Goal: Complete application form: Complete application form

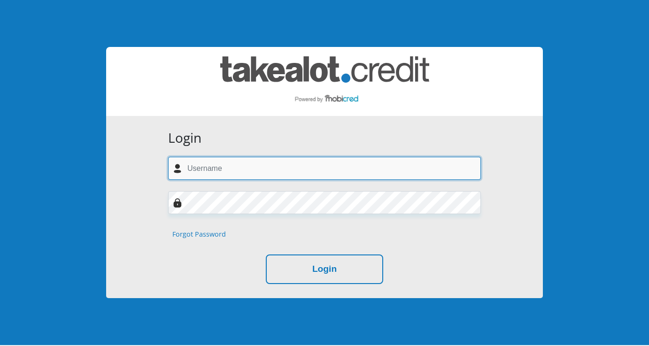
click at [258, 170] on input "text" at bounding box center [324, 168] width 313 height 23
type input "neo.mojaji@mnet.co.za"
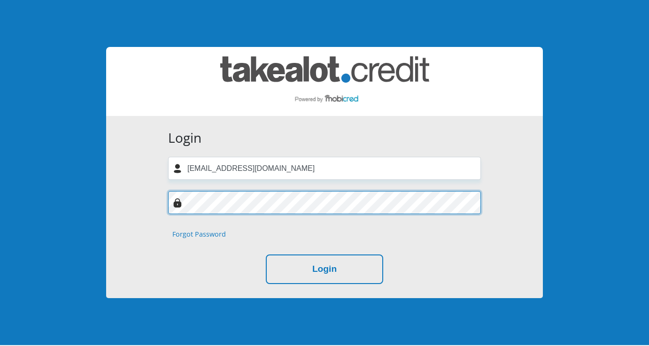
click at [266, 255] on button "Login" at bounding box center [324, 270] width 117 height 30
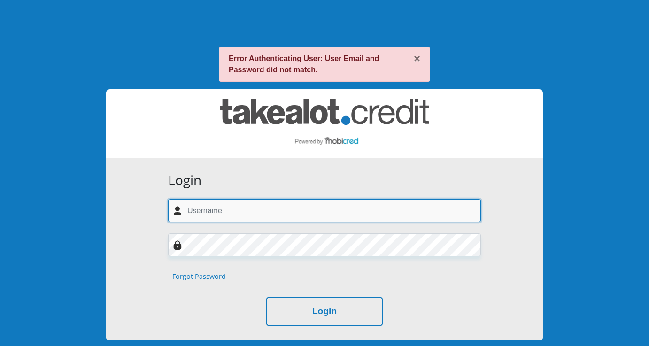
click at [224, 217] on input "text" at bounding box center [324, 210] width 313 height 23
type input "neo.mojaji@mnet.co.za"
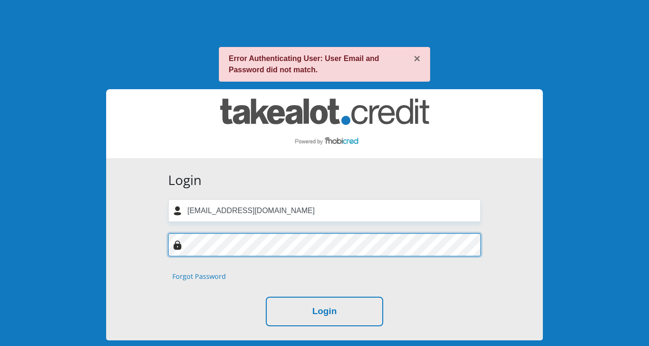
click at [266, 297] on button "Login" at bounding box center [324, 312] width 117 height 30
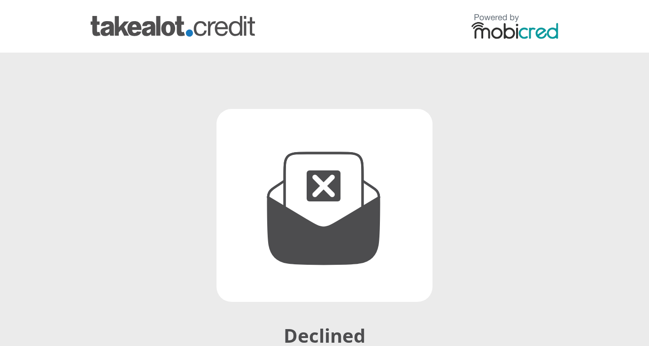
click at [512, 31] on img at bounding box center [515, 26] width 87 height 25
click at [517, 33] on img at bounding box center [515, 26] width 87 height 25
click at [171, 37] on link at bounding box center [173, 26] width 164 height 25
click at [148, 14] on link at bounding box center [173, 26] width 164 height 25
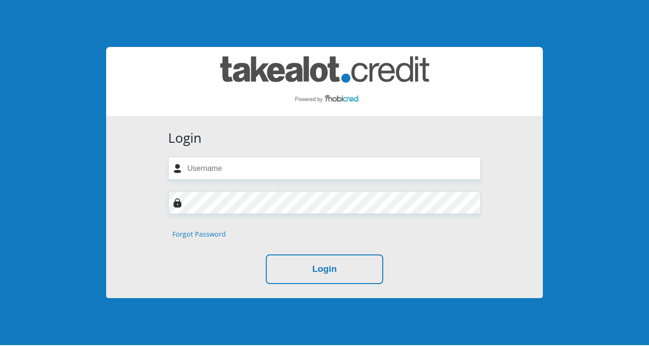
click at [321, 72] on img at bounding box center [324, 81] width 209 height 50
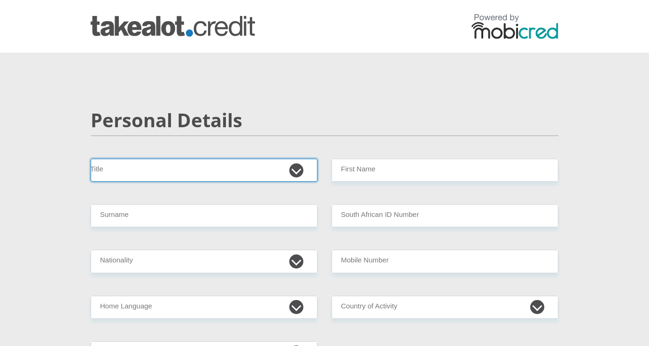
click at [296, 174] on select "Mr Ms Mrs Dr Other" at bounding box center [204, 170] width 227 height 23
select select "Mr"
click at [91, 159] on select "Mr Ms Mrs Dr Other" at bounding box center [204, 170] width 227 height 23
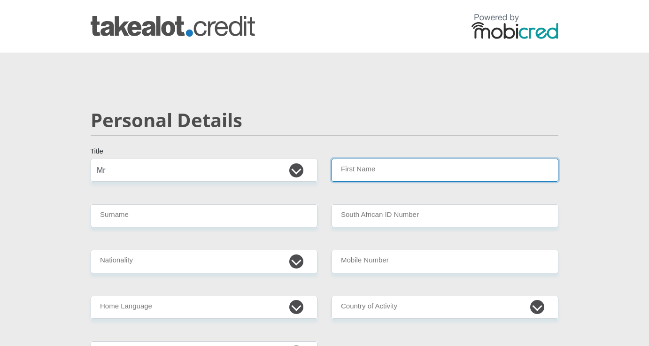
click at [380, 170] on input "First Name" at bounding box center [445, 170] width 227 height 23
type input "Neo"
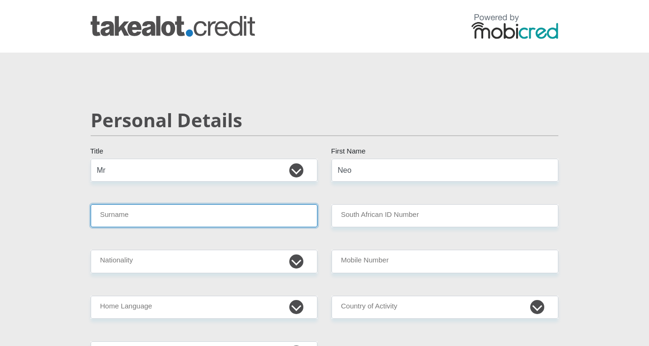
type input "Mojaji"
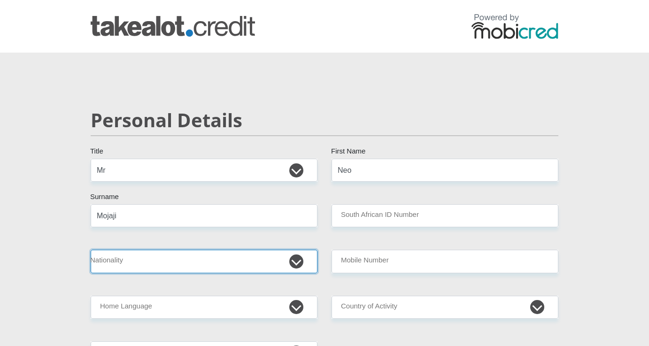
select select "ZAF"
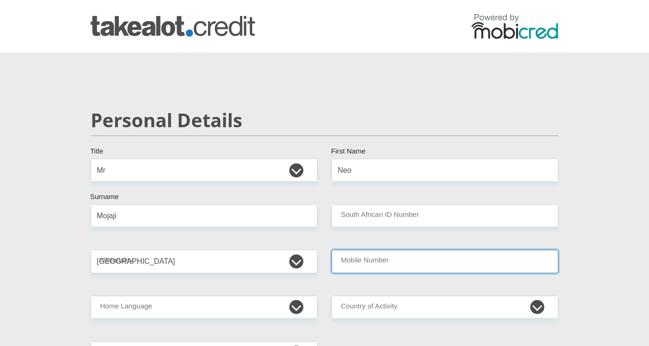
type input "0833991159"
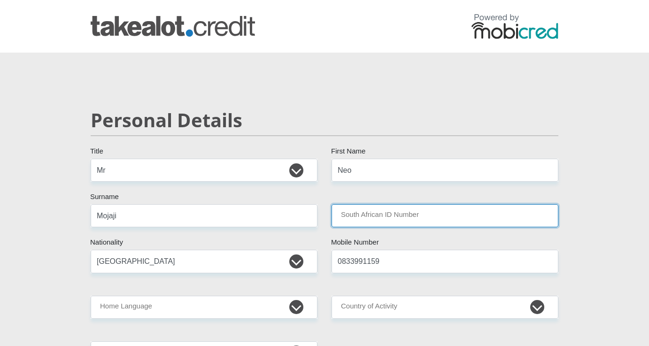
click at [362, 214] on input "South African ID Number" at bounding box center [445, 215] width 227 height 23
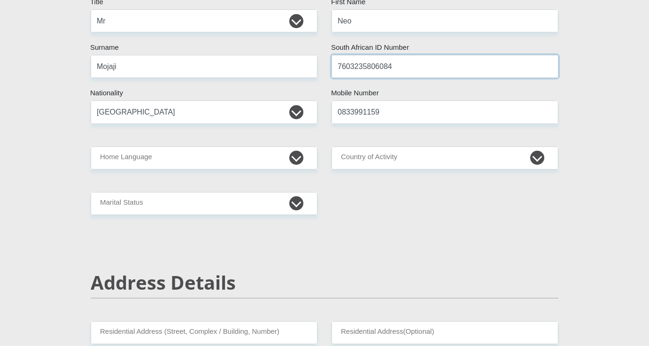
scroll to position [155, 0]
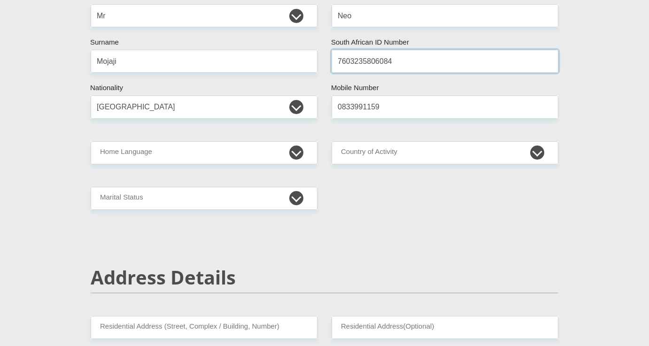
type input "7603235806084"
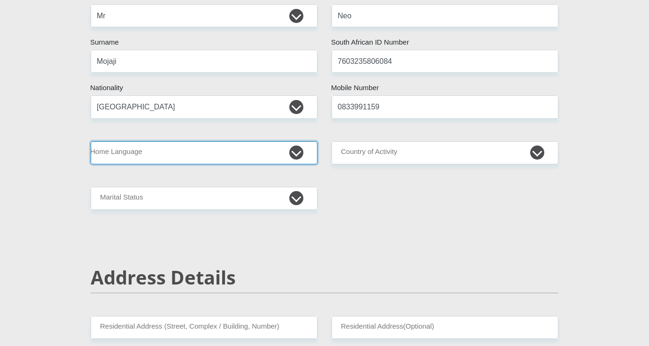
click at [300, 154] on select "Afrikaans English Sepedi South Ndebele Southern Sotho Swati Tsonga Tswana Venda…" at bounding box center [204, 152] width 227 height 23
select select "nso"
click at [91, 141] on select "Afrikaans English Sepedi South Ndebele Southern Sotho Swati Tsonga Tswana Venda…" at bounding box center [204, 152] width 227 height 23
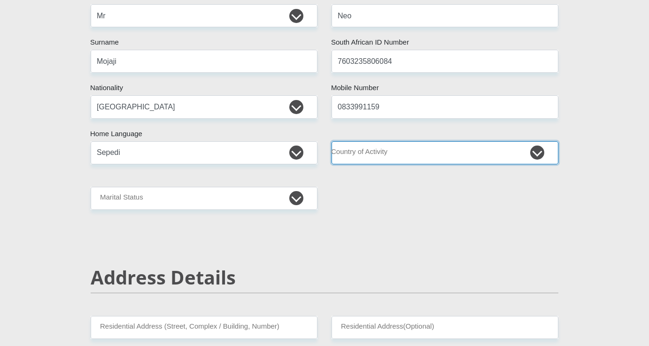
click at [534, 154] on select "South Africa Afghanistan Aland Islands Albania Algeria America Samoa American V…" at bounding box center [445, 152] width 227 height 23
select select "ZAF"
click at [332, 141] on select "South Africa Afghanistan Aland Islands Albania Algeria America Samoa American V…" at bounding box center [445, 152] width 227 height 23
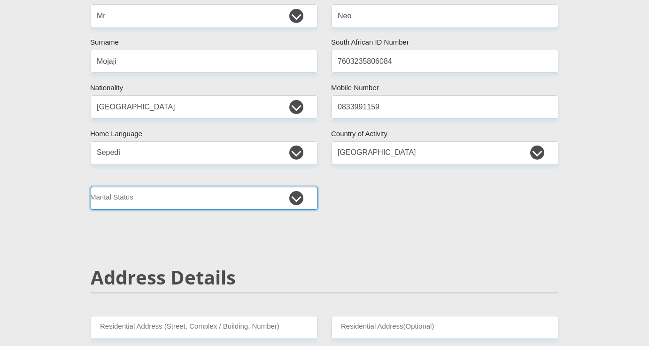
click at [302, 199] on select "Married ANC Single Divorced Widowed Married COP or Customary Law" at bounding box center [204, 198] width 227 height 23
select select "2"
click at [91, 187] on select "Married ANC Single Divorced Widowed Married COP or Customary Law" at bounding box center [204, 198] width 227 height 23
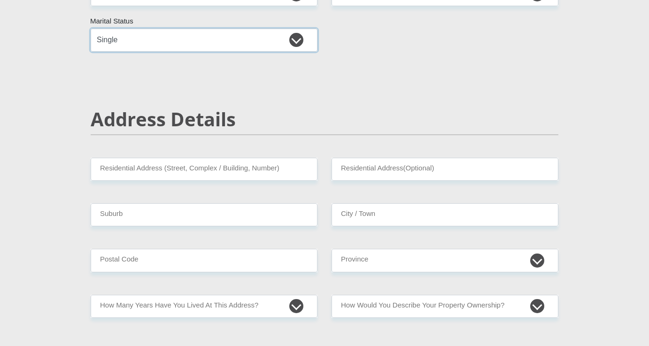
scroll to position [319, 0]
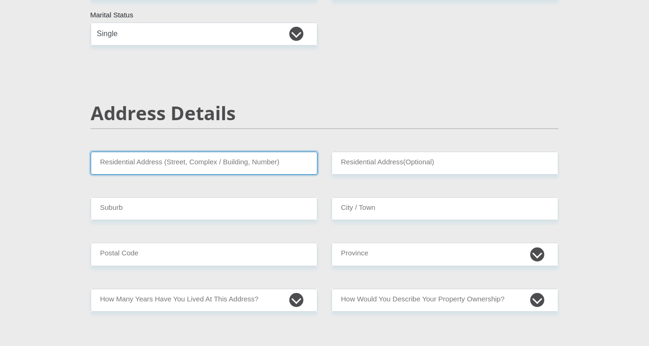
click at [269, 163] on input "Residential Address (Street, Complex / Building, Number)" at bounding box center [204, 163] width 227 height 23
type input "51 Featherview Estate"
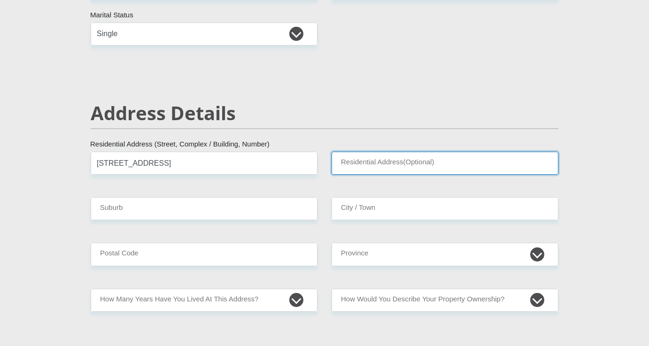
type input "Falls Road"
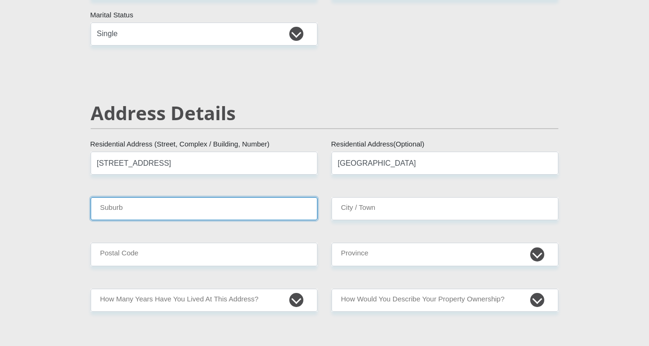
type input "MOGALE CITY (KRUGERDORP)"
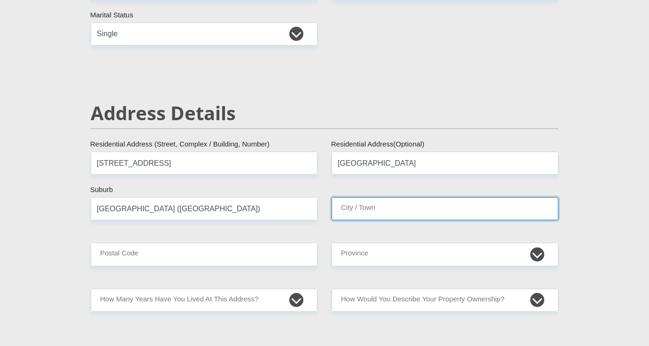
type input "MOGALE CITY (KRUGERDORP)"
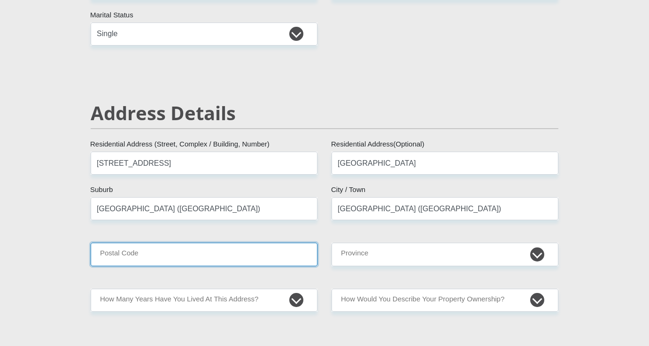
type input "1739"
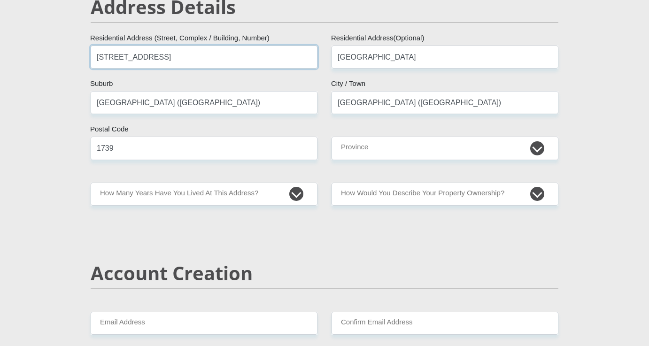
scroll to position [425, 0]
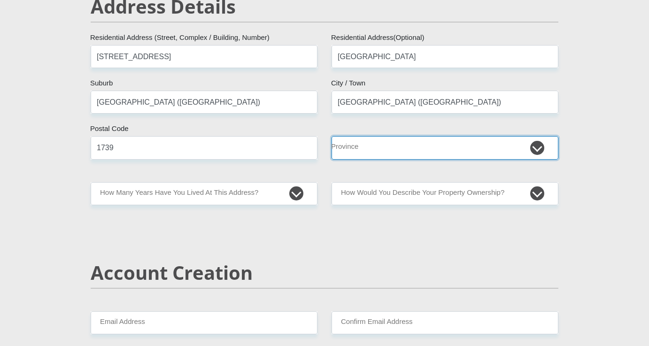
click at [541, 155] on select "Eastern Cape Free State Gauteng KwaZulu-Natal Limpopo Mpumalanga Northern Cape …" at bounding box center [445, 147] width 227 height 23
select select "Gauteng"
click at [332, 136] on select "Eastern Cape Free State Gauteng KwaZulu-Natal Limpopo Mpumalanga Northern Cape …" at bounding box center [445, 147] width 227 height 23
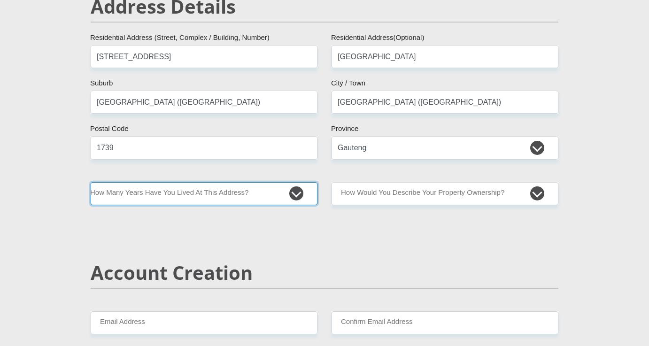
click at [294, 198] on select "less than 1 year 1-3 years 3-5 years 5+ years" at bounding box center [204, 193] width 227 height 23
select select "5"
click at [91, 182] on select "less than 1 year 1-3 years 3-5 years 5+ years" at bounding box center [204, 193] width 227 height 23
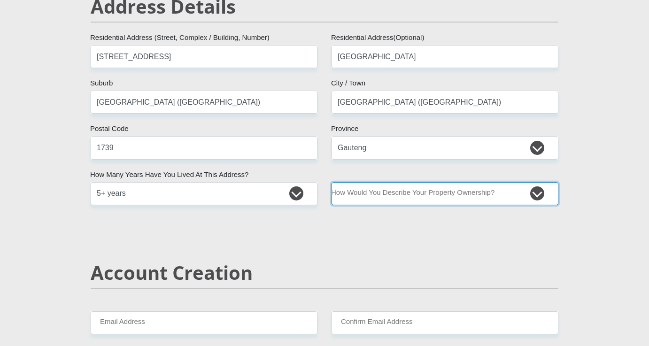
click at [538, 195] on select "Owned Rented Family Owned Company Dwelling" at bounding box center [445, 193] width 227 height 23
select select "Owned"
click at [332, 182] on select "Owned Rented Family Owned Company Dwelling" at bounding box center [445, 193] width 227 height 23
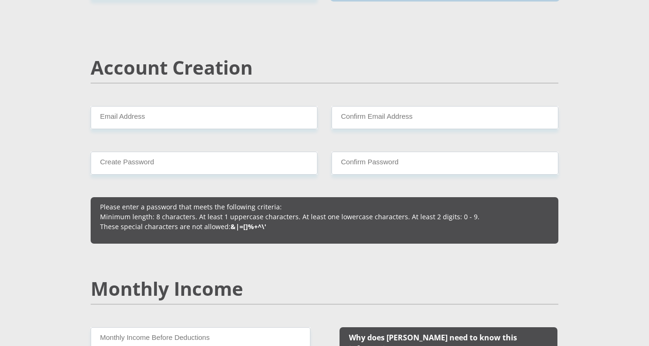
scroll to position [633, 0]
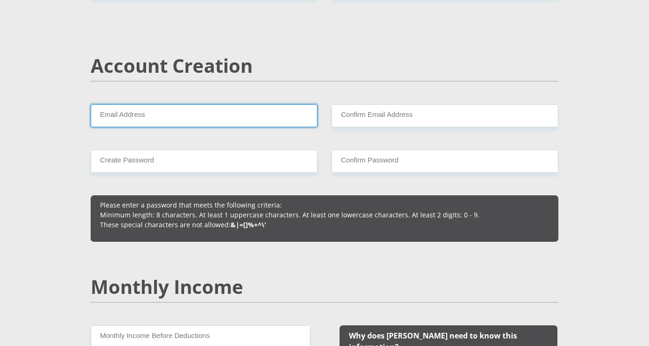
click at [258, 115] on input "Email Address" at bounding box center [204, 115] width 227 height 23
type input "neo.mojaji@mnet.co.za"
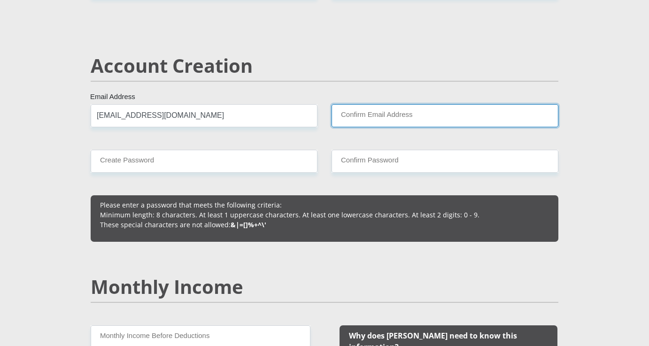
type input "neo.mojaji@mnet.co.za"
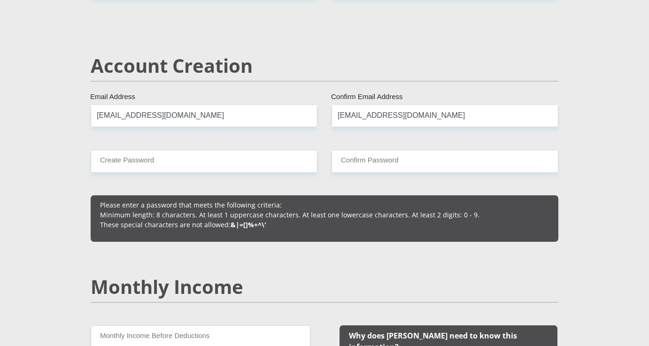
type input "0833991159"
type input "Neo"
type input "Mojaji"
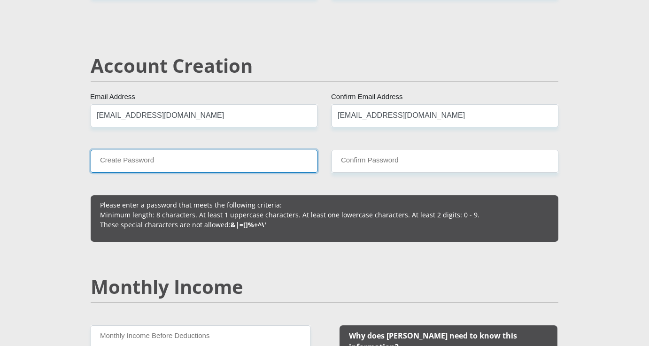
click at [185, 163] on input "Create Password" at bounding box center [204, 161] width 227 height 23
type input "Champ@1015"
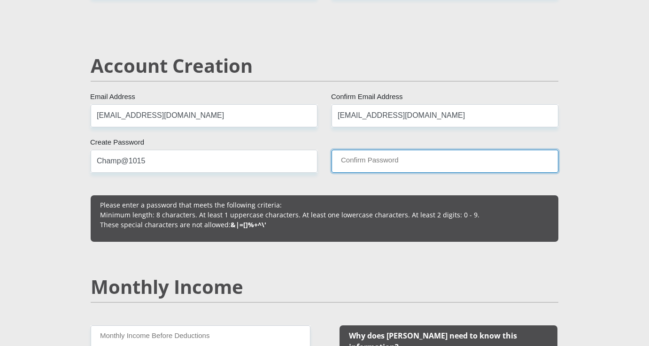
click at [350, 159] on input "Confirm Password" at bounding box center [445, 161] width 227 height 23
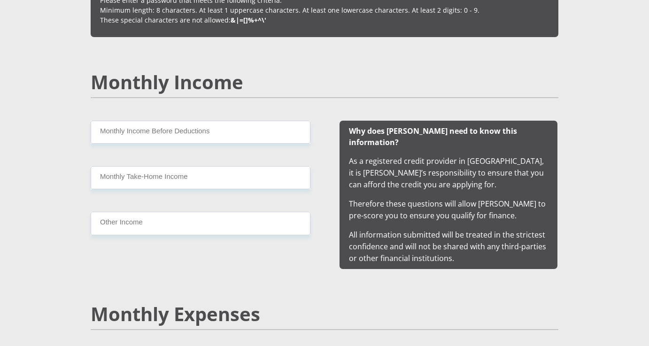
scroll to position [839, 0]
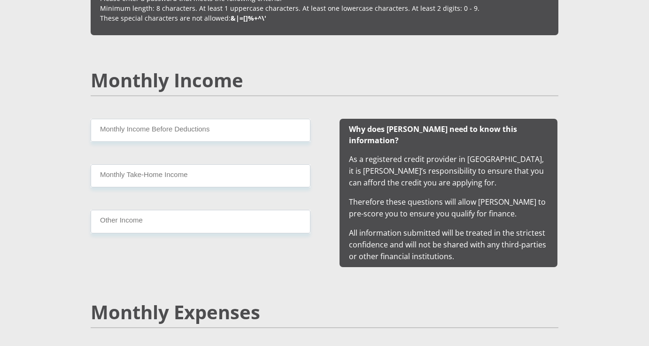
type input "Champ@1015"
click at [247, 132] on input "Monthly Income Before Deductions" at bounding box center [201, 130] width 220 height 23
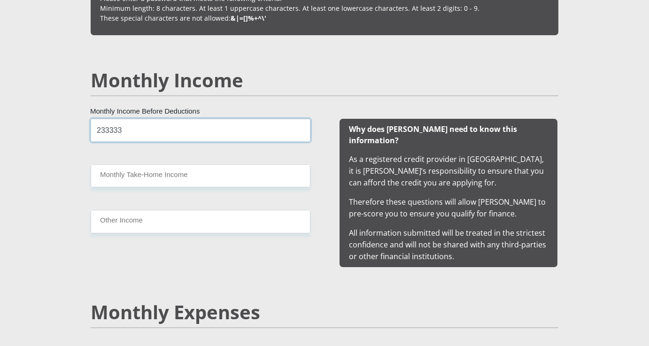
type input "233333"
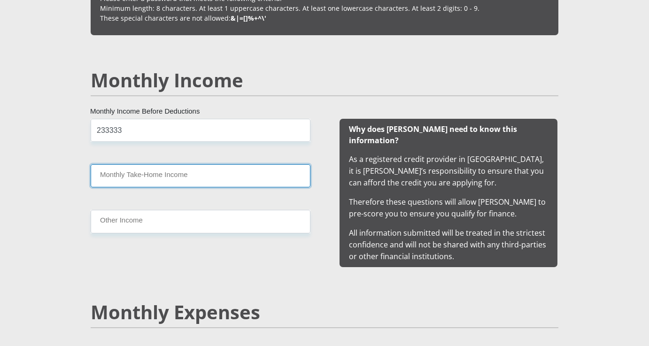
click at [136, 178] on input "Monthly Take-Home Income" at bounding box center [201, 175] width 220 height 23
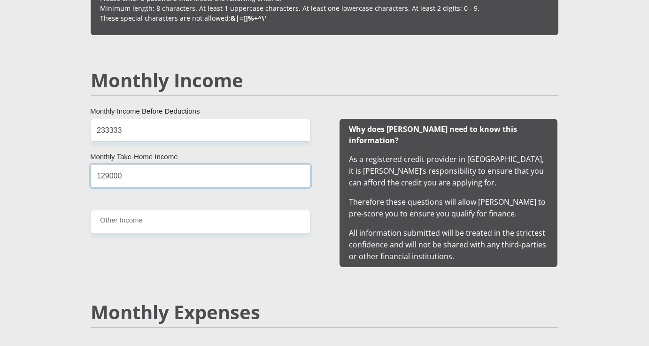
type input "129000"
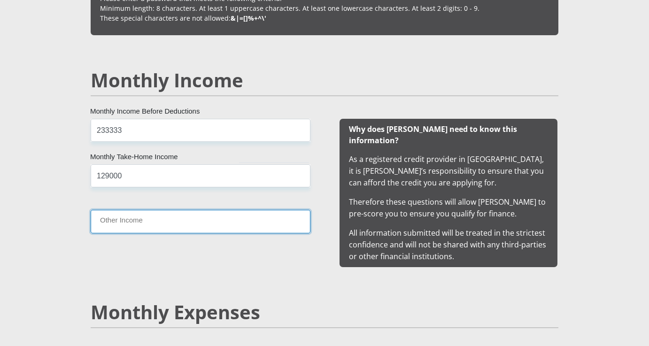
click at [119, 221] on input "Other Income" at bounding box center [201, 221] width 220 height 23
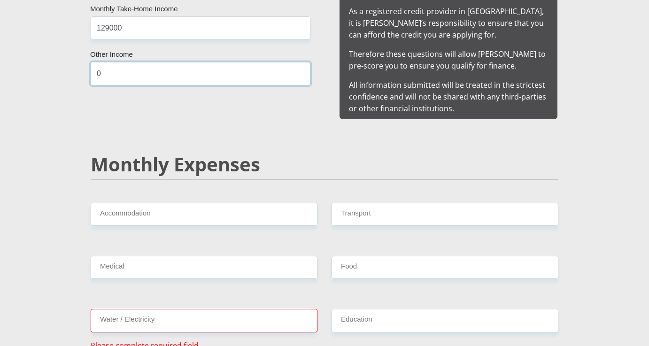
scroll to position [988, 0]
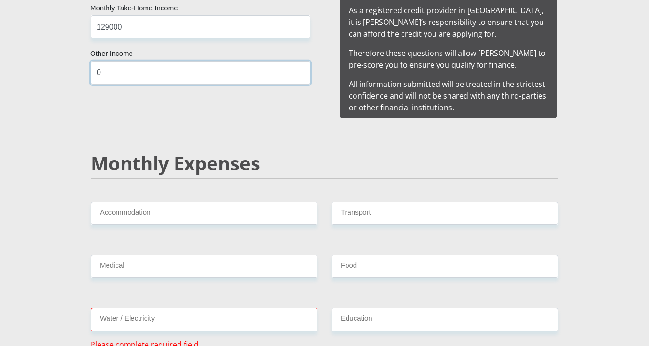
type input "0"
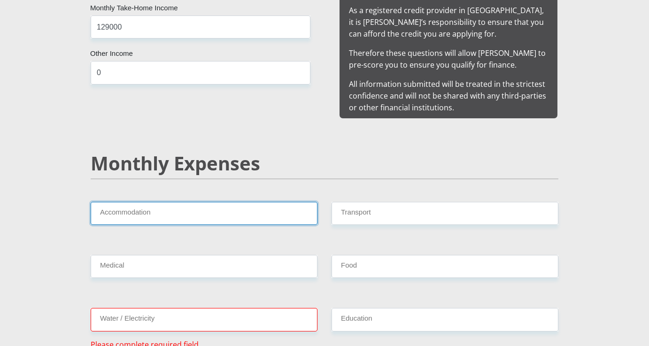
click at [206, 207] on input "Accommodation" at bounding box center [204, 213] width 227 height 23
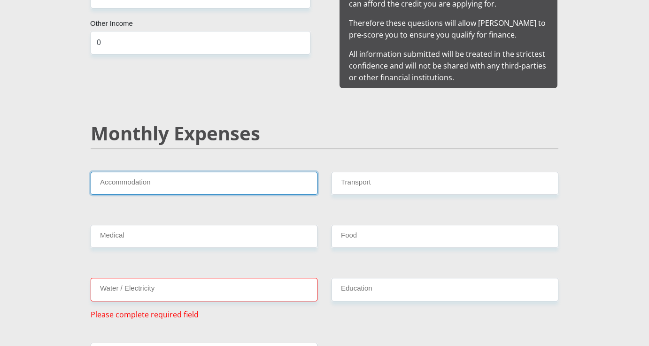
scroll to position [1020, 0]
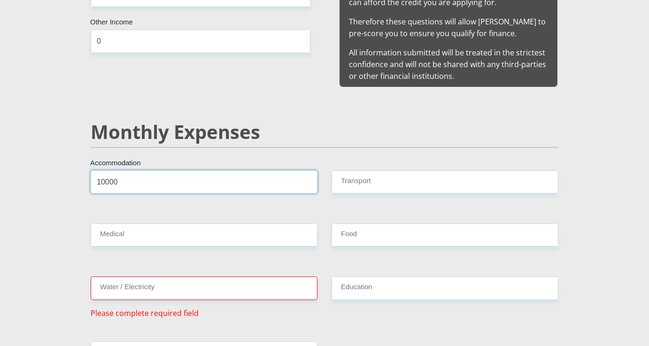
type input "10000"
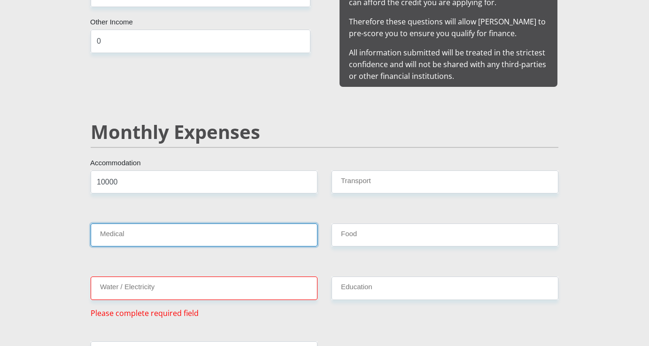
click at [132, 224] on input "Medical" at bounding box center [204, 235] width 227 height 23
type input "5000"
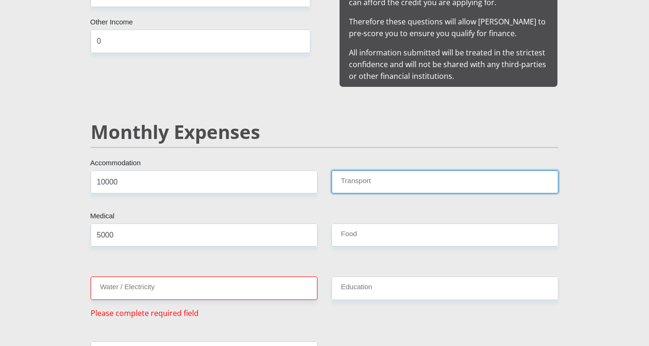
click at [363, 175] on input "Transport" at bounding box center [445, 181] width 227 height 23
type input "4000"
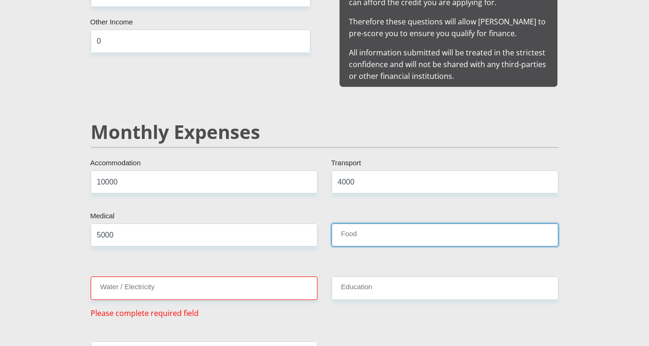
click at [411, 224] on input "Food" at bounding box center [445, 235] width 227 height 23
type input "3500"
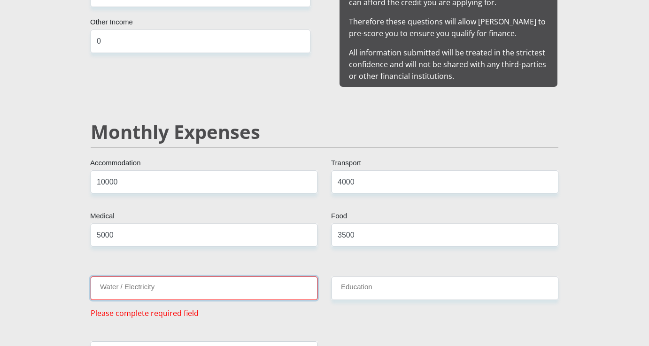
click at [298, 277] on input "Water / Electricity" at bounding box center [204, 288] width 227 height 23
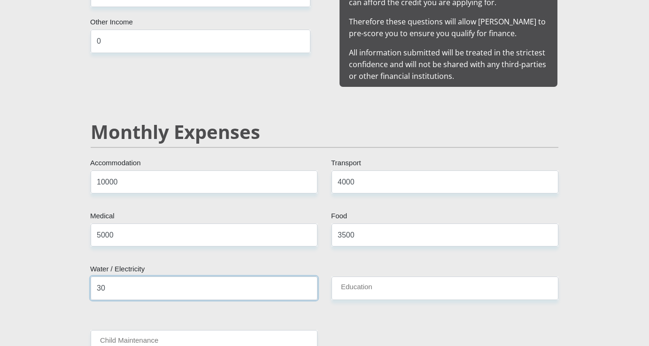
type input "3"
type input "2500"
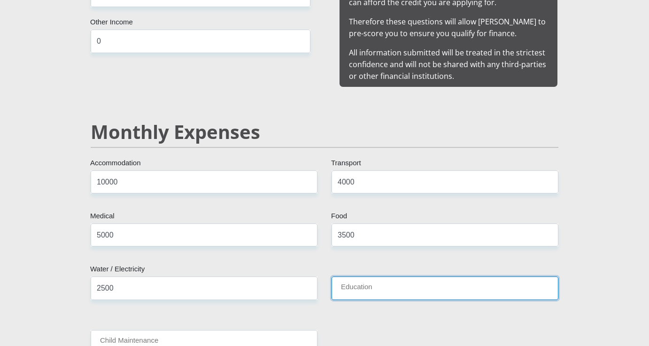
click at [388, 277] on input "Education" at bounding box center [445, 288] width 227 height 23
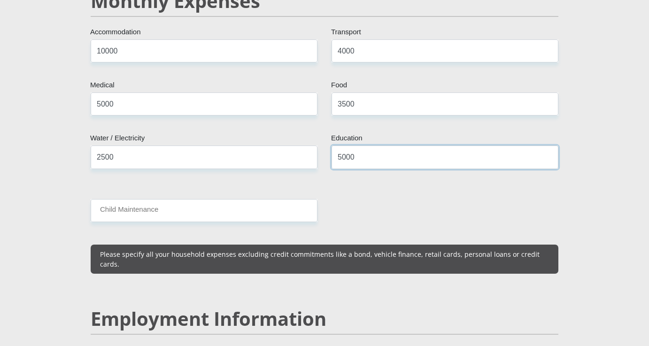
scroll to position [1152, 0]
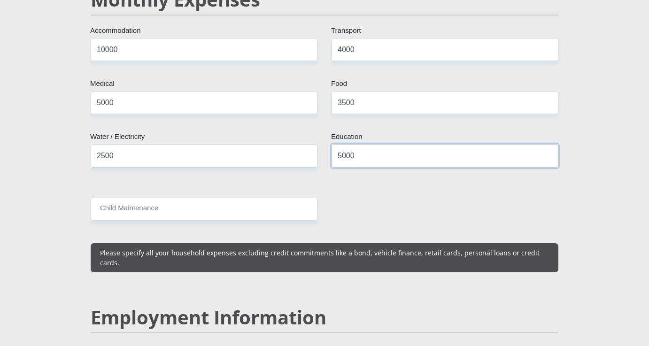
type input "5000"
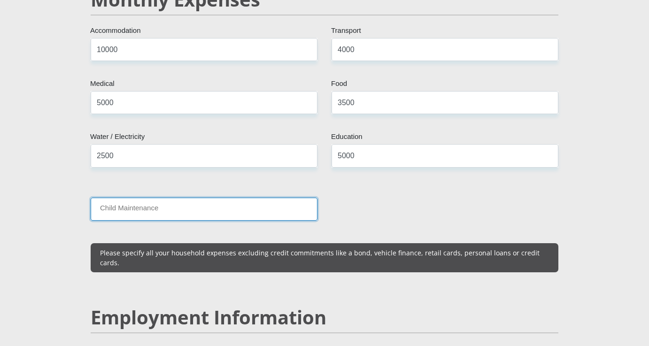
click at [196, 200] on input "Child Maintenance" at bounding box center [204, 209] width 227 height 23
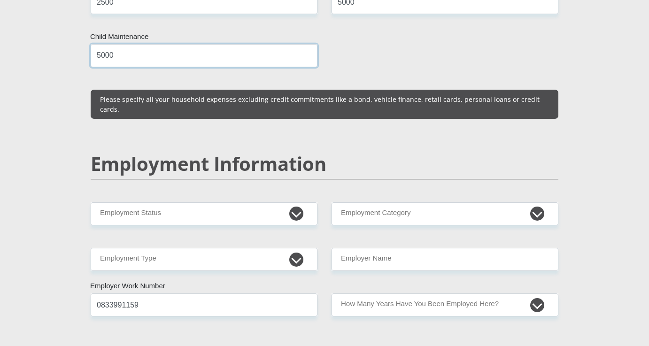
scroll to position [1310, 0]
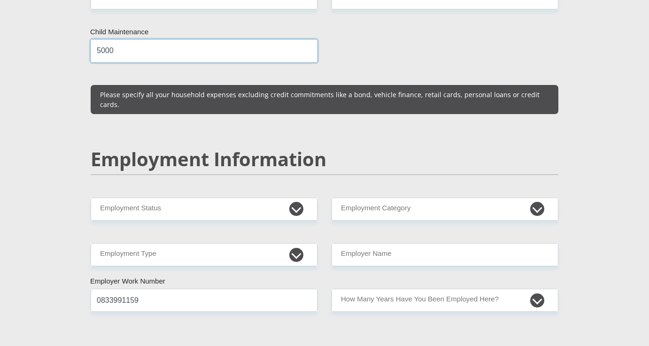
type input "5000"
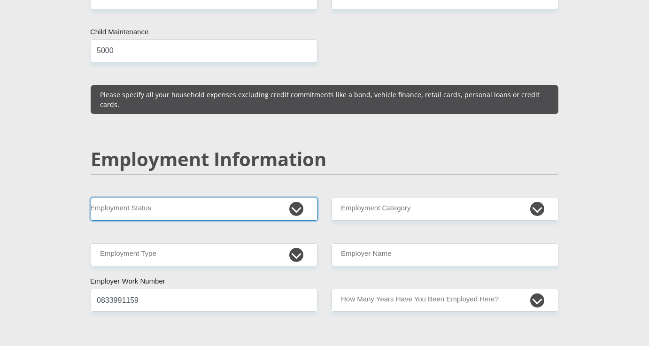
click at [297, 198] on select "Permanent/Full-time Part-time/Casual Contract Worker Self-Employed Housewife Re…" at bounding box center [204, 209] width 227 height 23
select select "1"
click at [91, 198] on select "Permanent/Full-time Part-time/Casual Contract Worker Self-Employed Housewife Re…" at bounding box center [204, 209] width 227 height 23
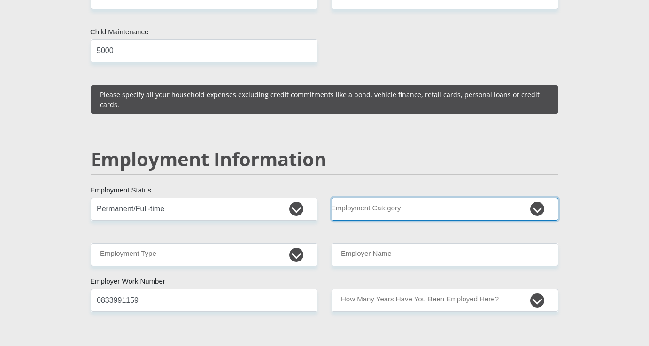
click at [428, 198] on select "AGRICULTURE ALCOHOL & TOBACCO CONSTRUCTION MATERIALS METALLURGY EQUIPMENT FOR R…" at bounding box center [445, 209] width 227 height 23
select select "71"
click at [332, 198] on select "AGRICULTURE ALCOHOL & TOBACCO CONSTRUCTION MATERIALS METALLURGY EQUIPMENT FOR R…" at bounding box center [445, 209] width 227 height 23
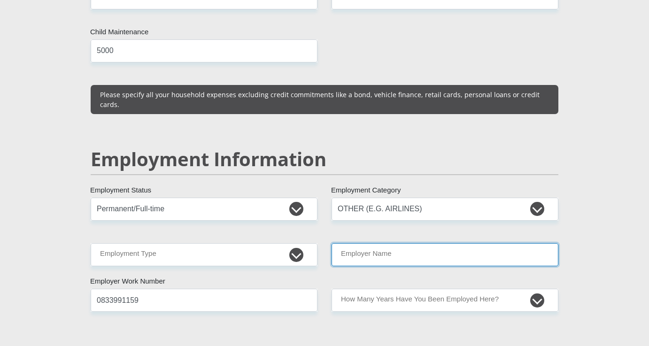
click at [369, 243] on input "Employer Name" at bounding box center [445, 254] width 227 height 23
type input "multichoice"
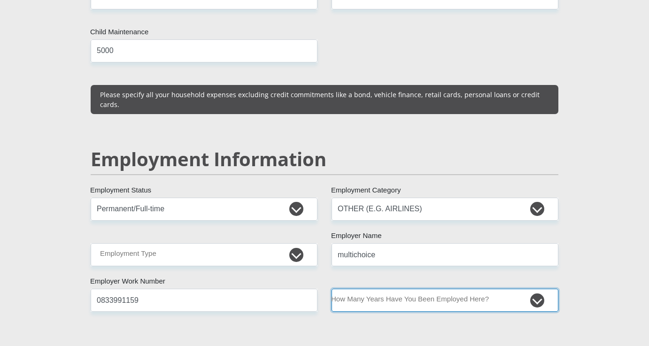
click at [532, 289] on select "less than 1 year 1-3 years 3-5 years 5+ years" at bounding box center [445, 300] width 227 height 23
select select "60"
click at [332, 289] on select "less than 1 year 1-3 years 3-5 years 5+ years" at bounding box center [445, 300] width 227 height 23
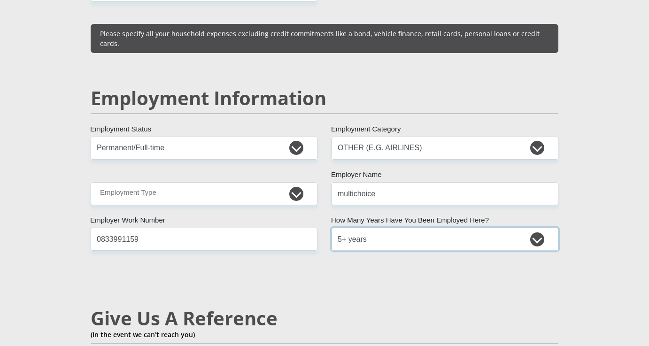
scroll to position [1380, 0]
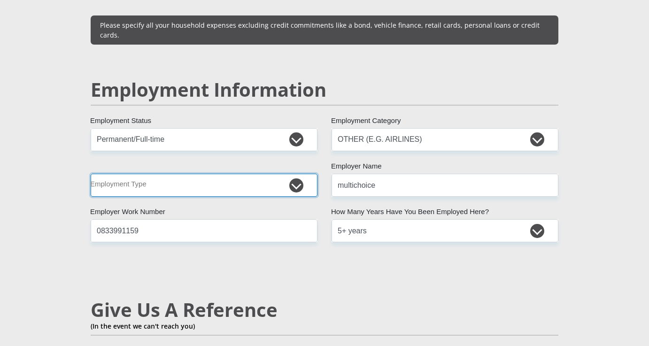
click at [300, 174] on select "College/Lecturer Craft Seller Creative Driver Executive Farmer Forces - Non Com…" at bounding box center [204, 185] width 227 height 23
click at [91, 174] on select "College/Lecturer Craft Seller Creative Driver Executive Farmer Forces - Non Com…" at bounding box center [204, 185] width 227 height 23
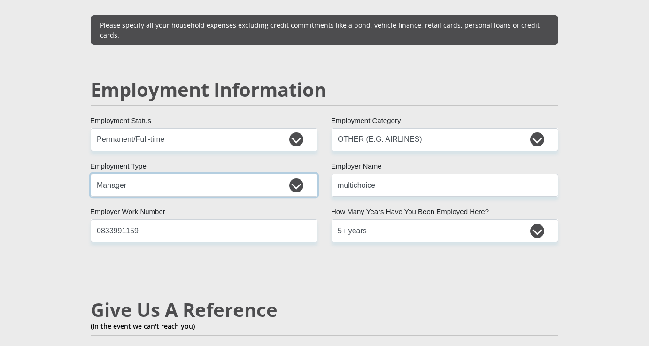
click at [298, 174] on select "College/Lecturer Craft Seller Creative Driver Executive Farmer Forces - Non Com…" at bounding box center [204, 185] width 227 height 23
select select "Executive"
click at [91, 174] on select "College/Lecturer Craft Seller Creative Driver Executive Farmer Forces - Non Com…" at bounding box center [204, 185] width 227 height 23
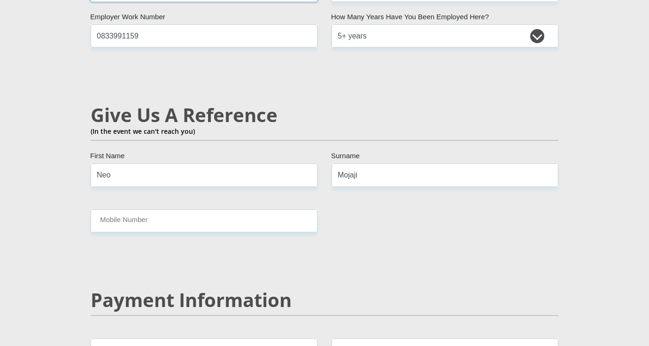
scroll to position [1594, 0]
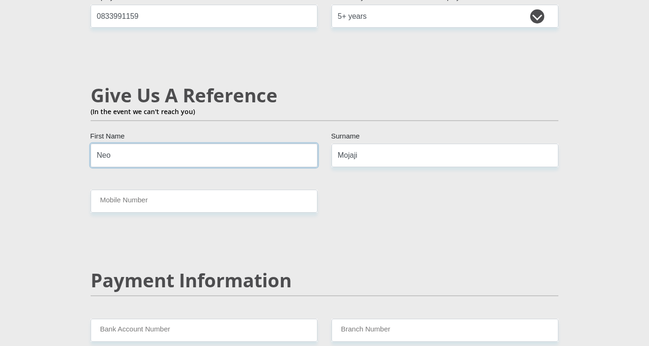
click at [123, 144] on input "Neo" at bounding box center [204, 155] width 227 height 23
type input "N"
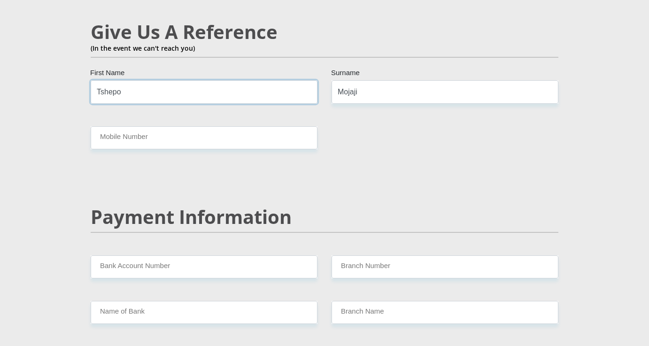
scroll to position [1671, 0]
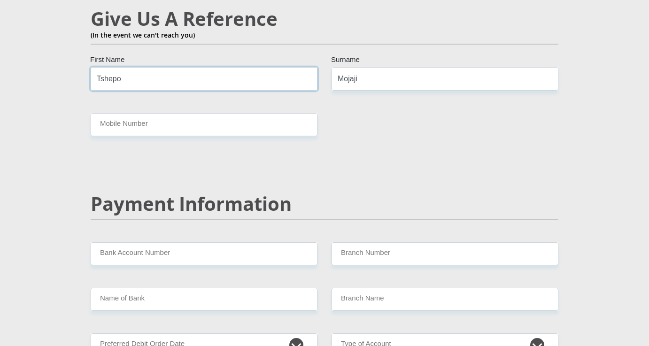
type input "Tshepo"
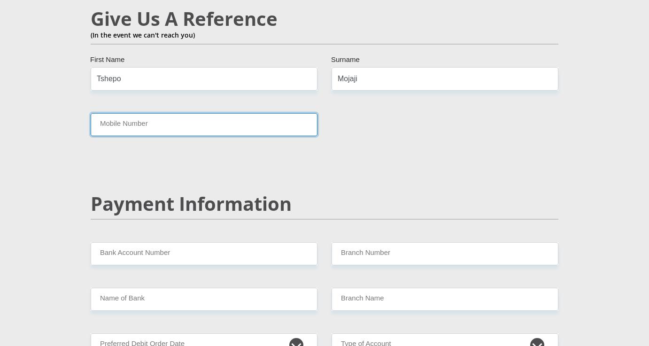
click at [183, 113] on input "Mobile Number" at bounding box center [204, 124] width 227 height 23
type input "0679940168"
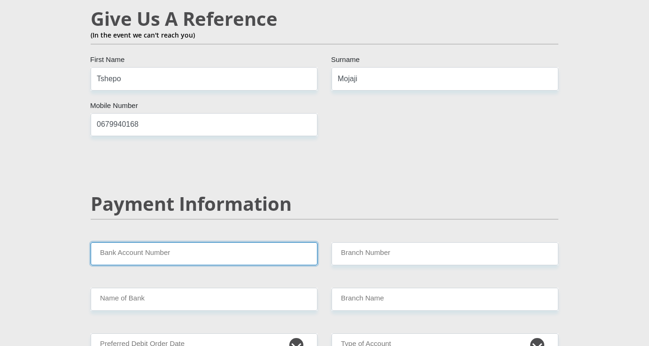
click at [151, 242] on input "Bank Account Number" at bounding box center [204, 253] width 227 height 23
type input "62054134384"
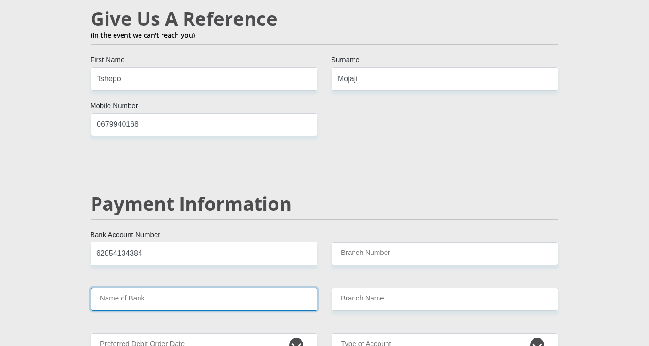
click at [127, 288] on input "Name of Bank" at bounding box center [204, 299] width 227 height 23
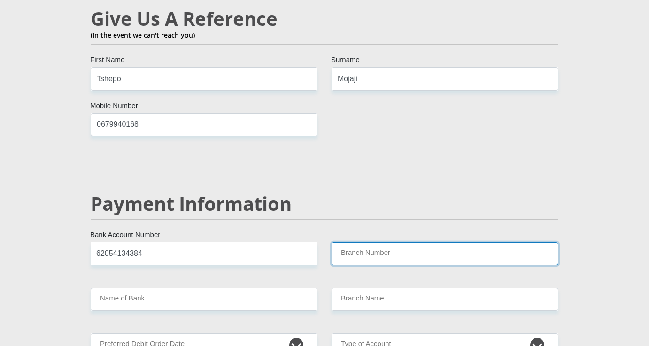
click at [382, 242] on input "Branch Number" at bounding box center [445, 253] width 227 height 23
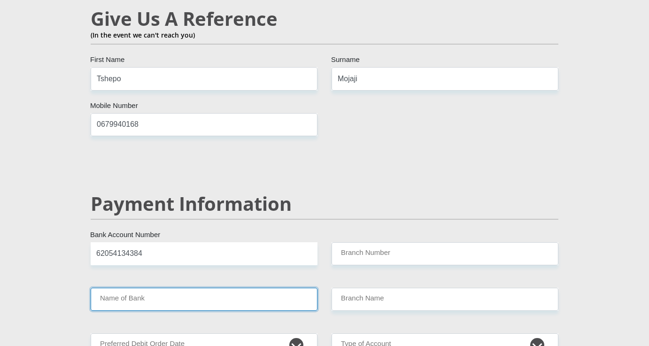
click at [184, 288] on input "Name of Bank" at bounding box center [204, 299] width 227 height 23
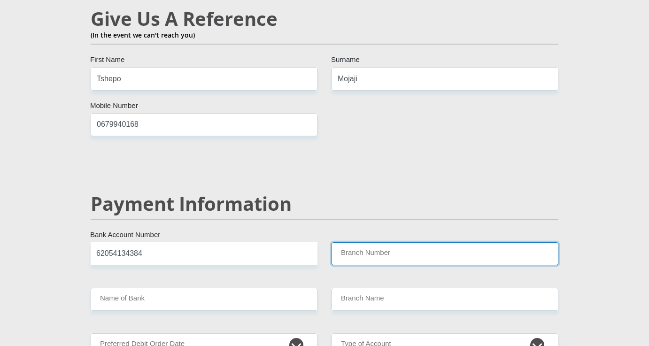
click at [365, 242] on input "Branch Number" at bounding box center [445, 253] width 227 height 23
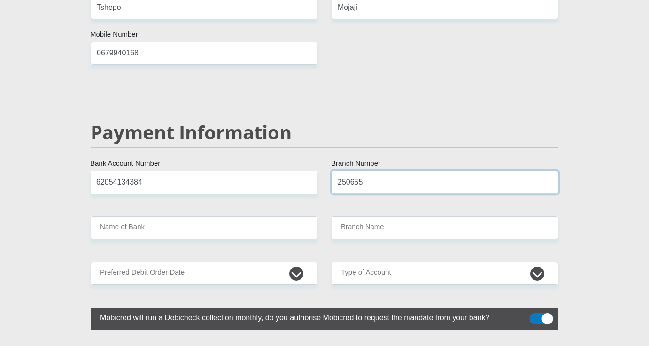
scroll to position [1747, 0]
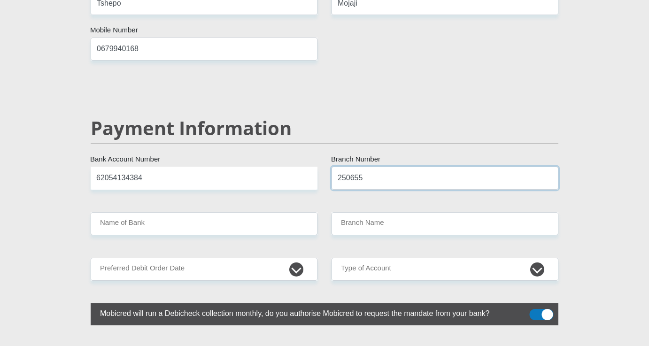
type input "250655"
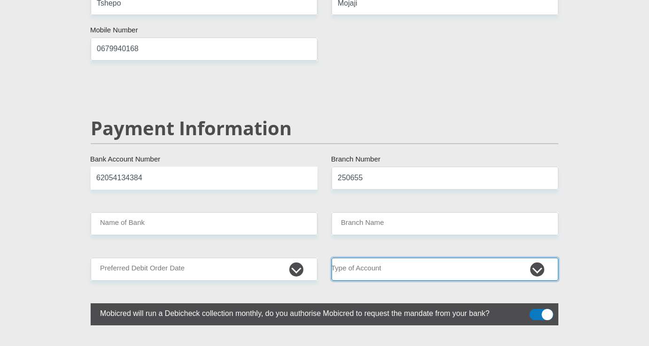
click at [445, 258] on select "Cheque Savings" at bounding box center [445, 269] width 227 height 23
type input "FIRSTRAND BANK"
type input "BRANCH 560"
select select "CUR"
click at [332, 258] on select "Cheque Savings" at bounding box center [445, 269] width 227 height 23
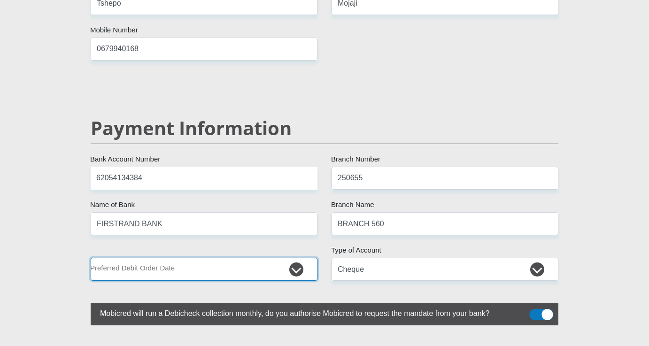
click at [294, 258] on select "1st 2nd 3rd 4th 5th 7th 18th 19th 20th 21st 22nd 23rd 24th 25th 26th 27th 28th …" at bounding box center [204, 269] width 227 height 23
select select "1"
click at [91, 258] on select "1st 2nd 3rd 4th 5th 7th 18th 19th 20th 21st 22nd 23rd 24th 25th 26th 27th 28th …" at bounding box center [204, 269] width 227 height 23
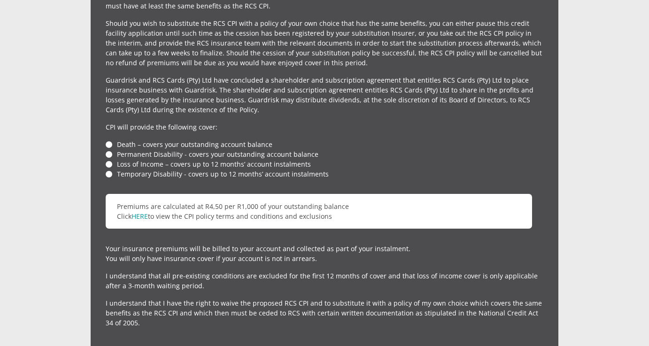
scroll to position [2200, 0]
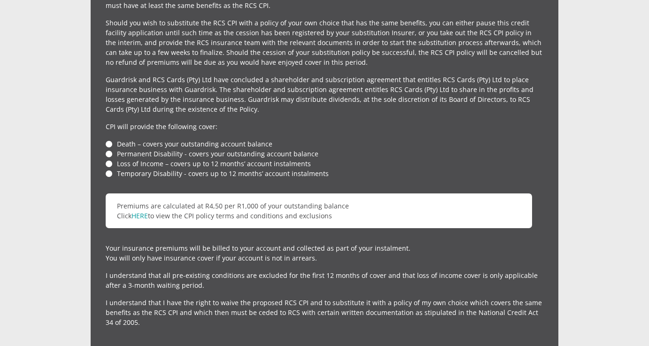
click at [109, 139] on li "Death – covers your outstanding account balance" at bounding box center [325, 144] width 438 height 10
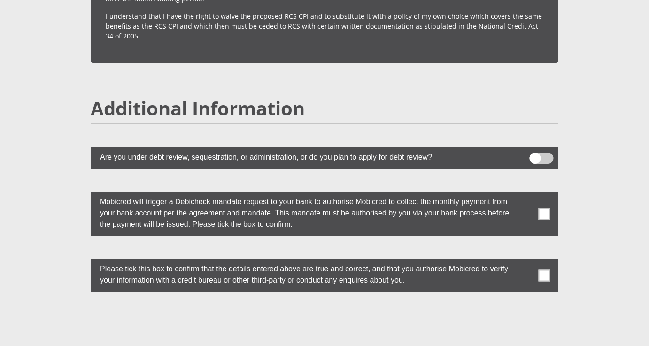
scroll to position [2487, 0]
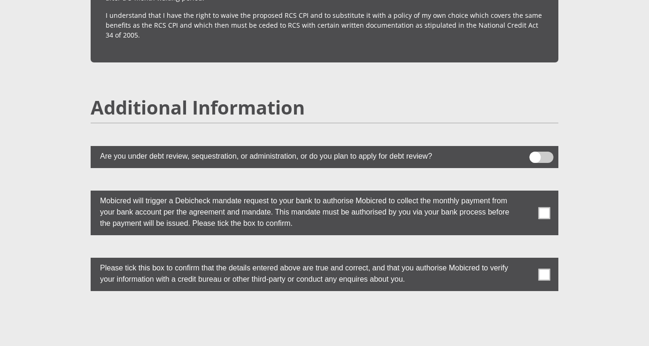
click at [543, 207] on span at bounding box center [545, 213] width 12 height 12
click at [526, 193] on input "checkbox" at bounding box center [526, 193] width 0 height 0
click at [543, 269] on span at bounding box center [545, 275] width 12 height 12
click at [526, 260] on input "checkbox" at bounding box center [526, 260] width 0 height 0
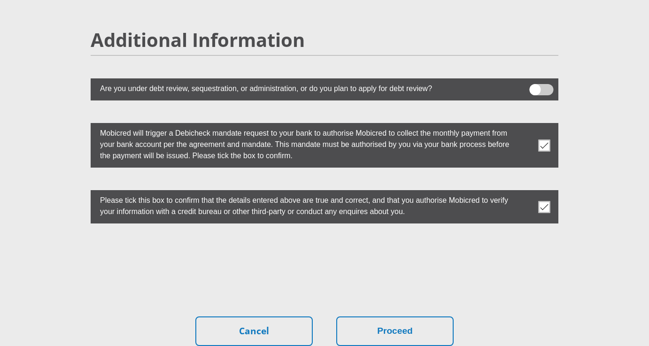
scroll to position [2644, 0]
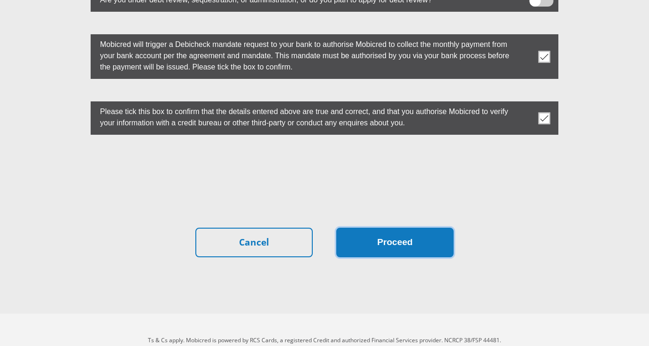
click at [402, 228] on button "Proceed" at bounding box center [394, 243] width 117 height 30
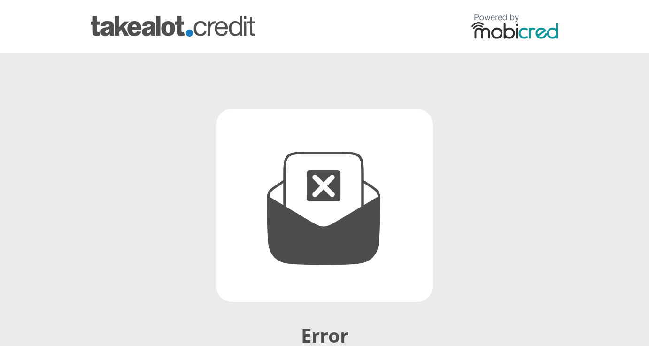
click at [522, 30] on img at bounding box center [515, 26] width 87 height 25
click at [146, 28] on img at bounding box center [173, 26] width 164 height 21
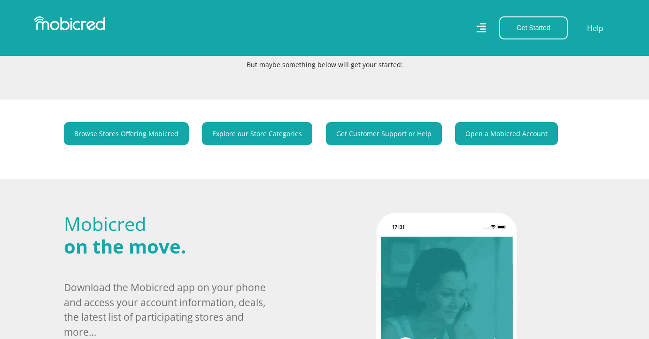
scroll to position [220, 0]
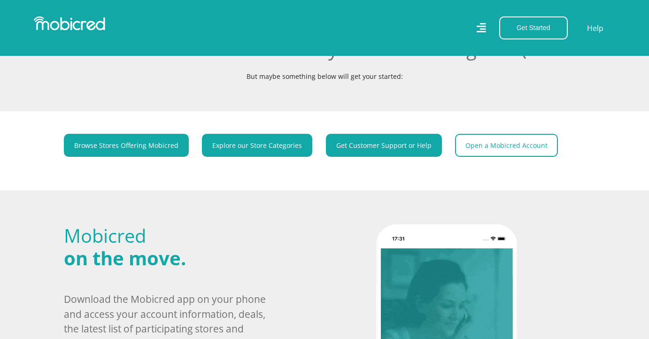
click at [503, 152] on link "Open a Mobicred Account" at bounding box center [506, 145] width 103 height 23
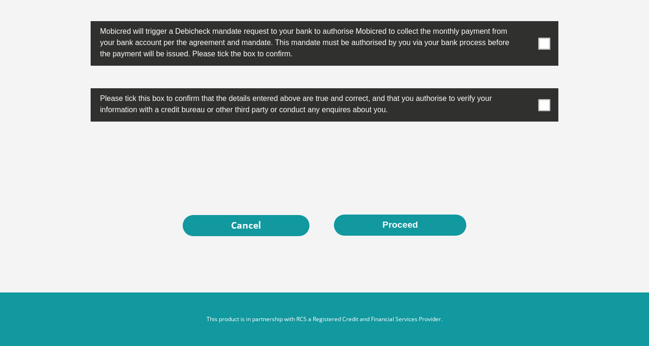
scroll to position [3023, 0]
